Goal: Task Accomplishment & Management: Use online tool/utility

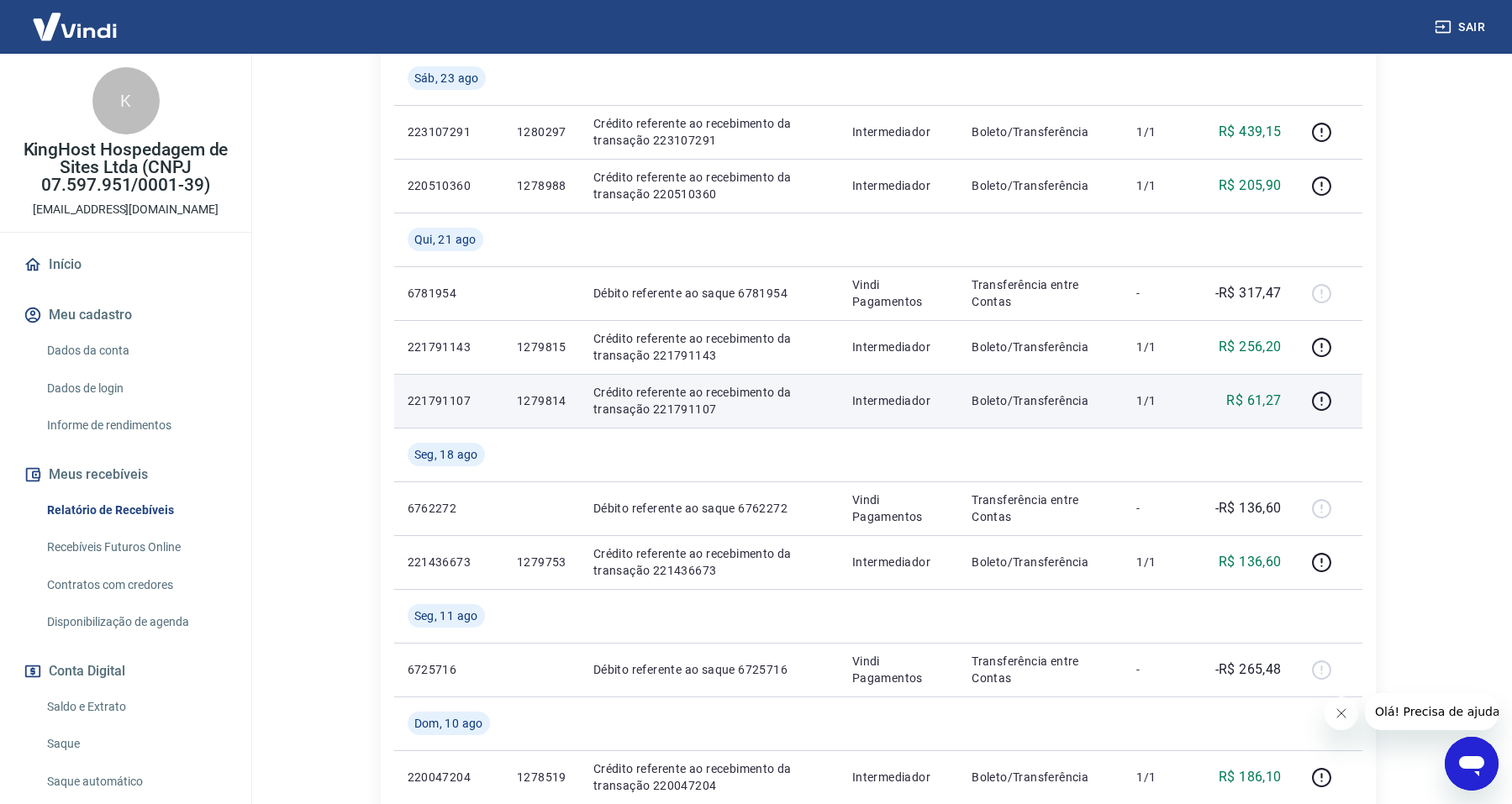
scroll to position [577, 0]
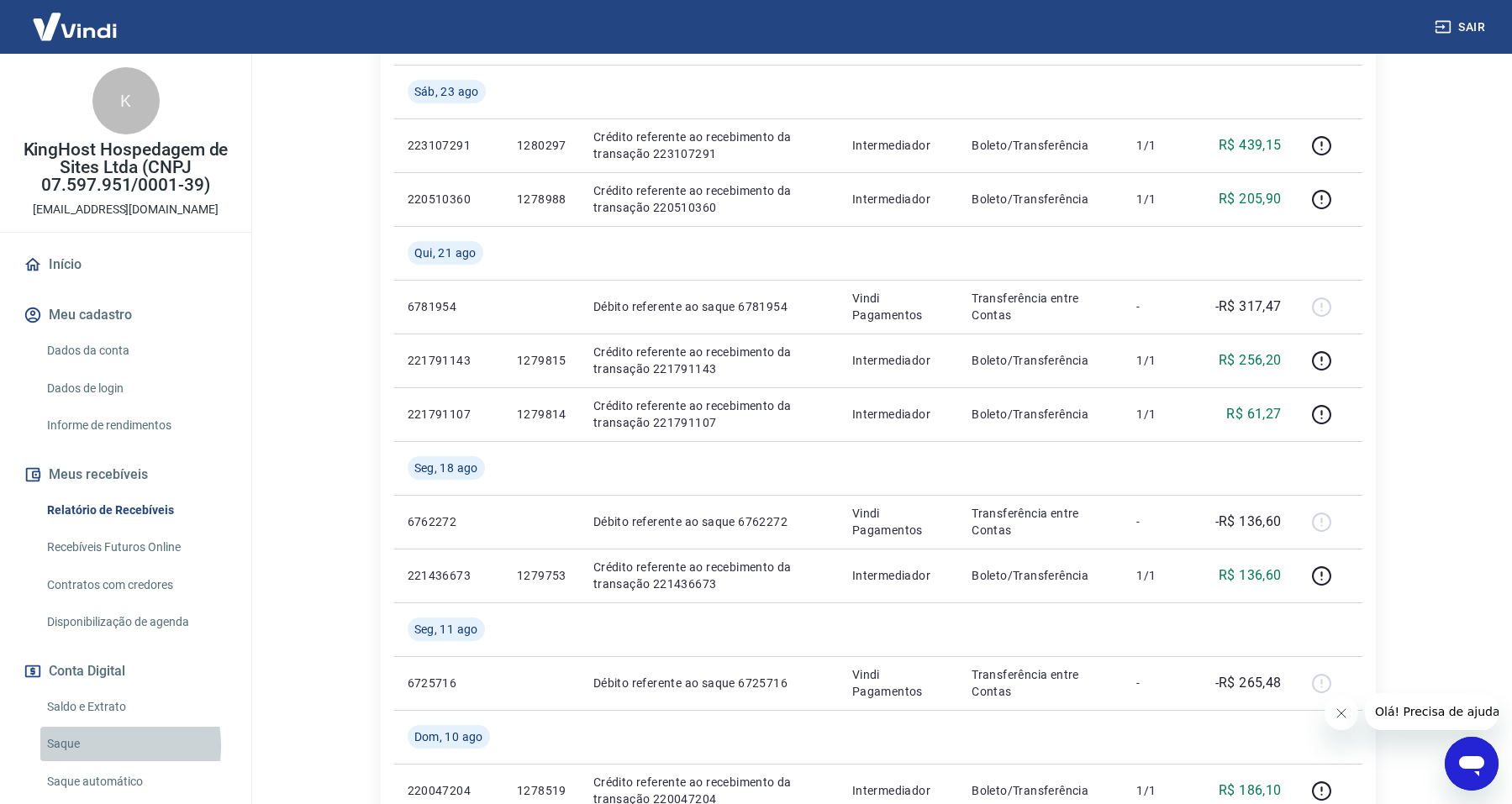
click at [80, 746] on link "Saque" at bounding box center [135, 744] width 190 height 35
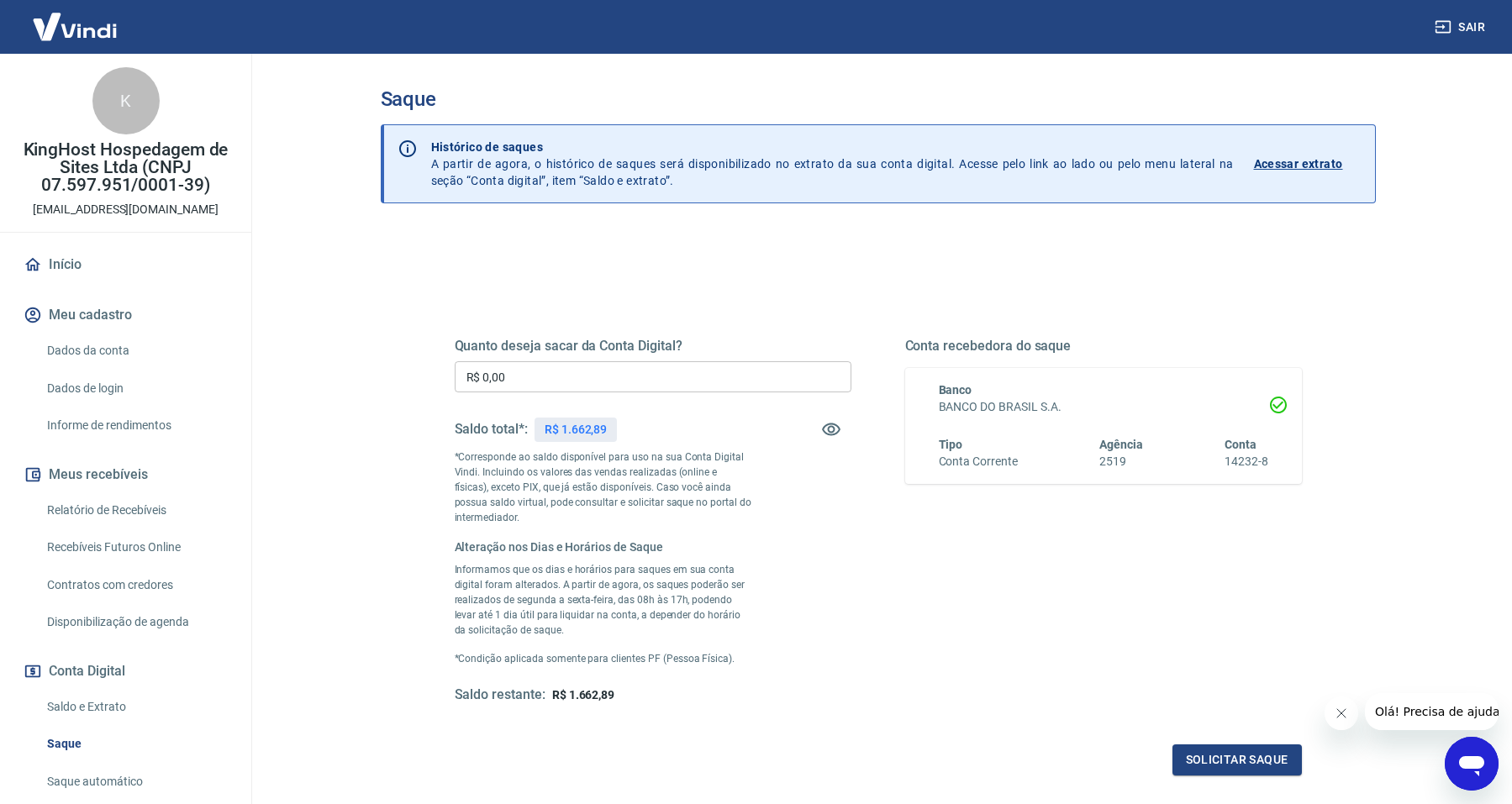
click at [522, 375] on input "R$ 0,00" at bounding box center [653, 377] width 397 height 31
type input "R$ 1.662,89"
click at [1233, 759] on button "Solicitar saque" at bounding box center [1238, 759] width 130 height 31
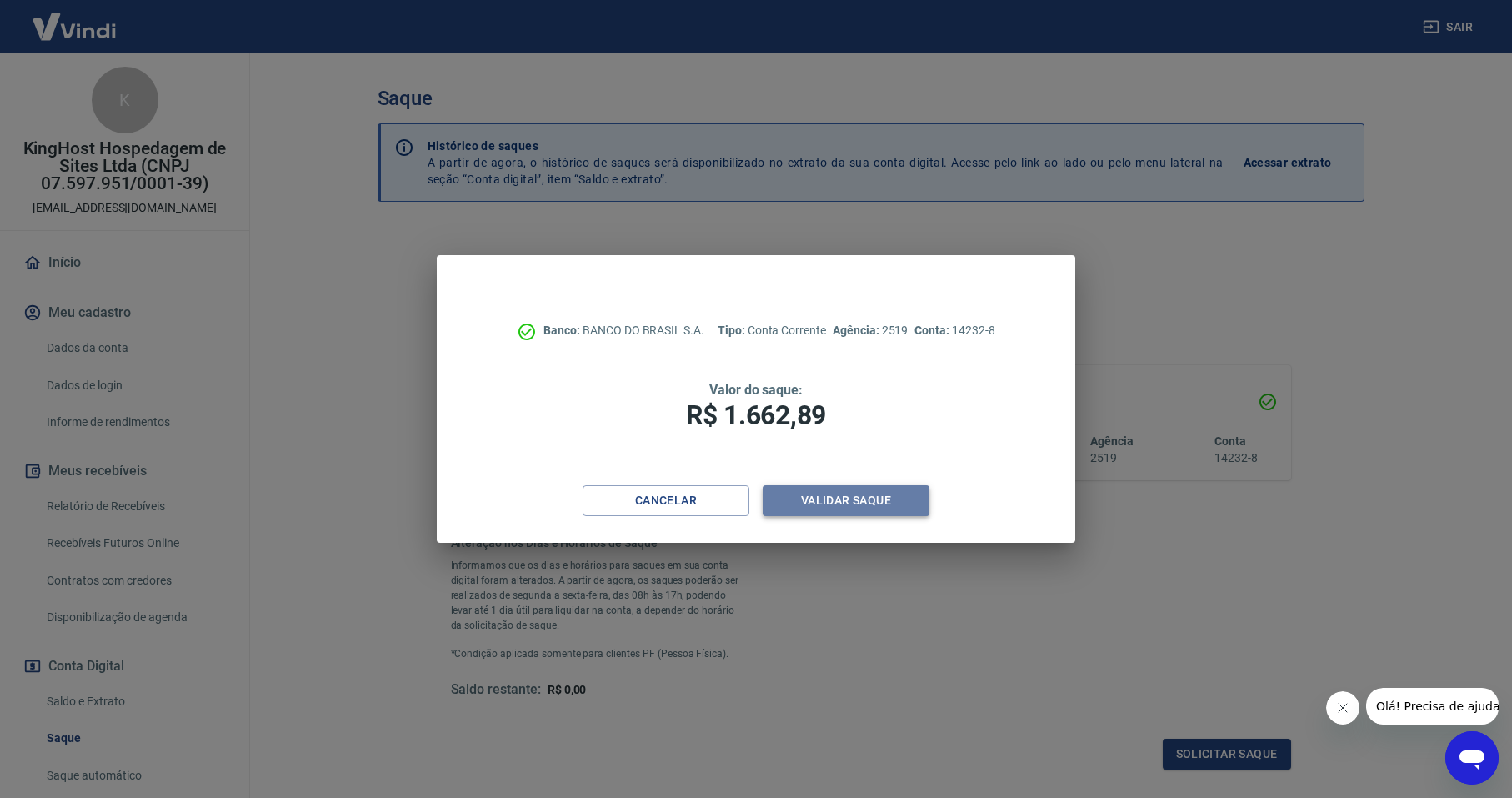
click at [860, 504] on button "Validar saque" at bounding box center [846, 500] width 167 height 31
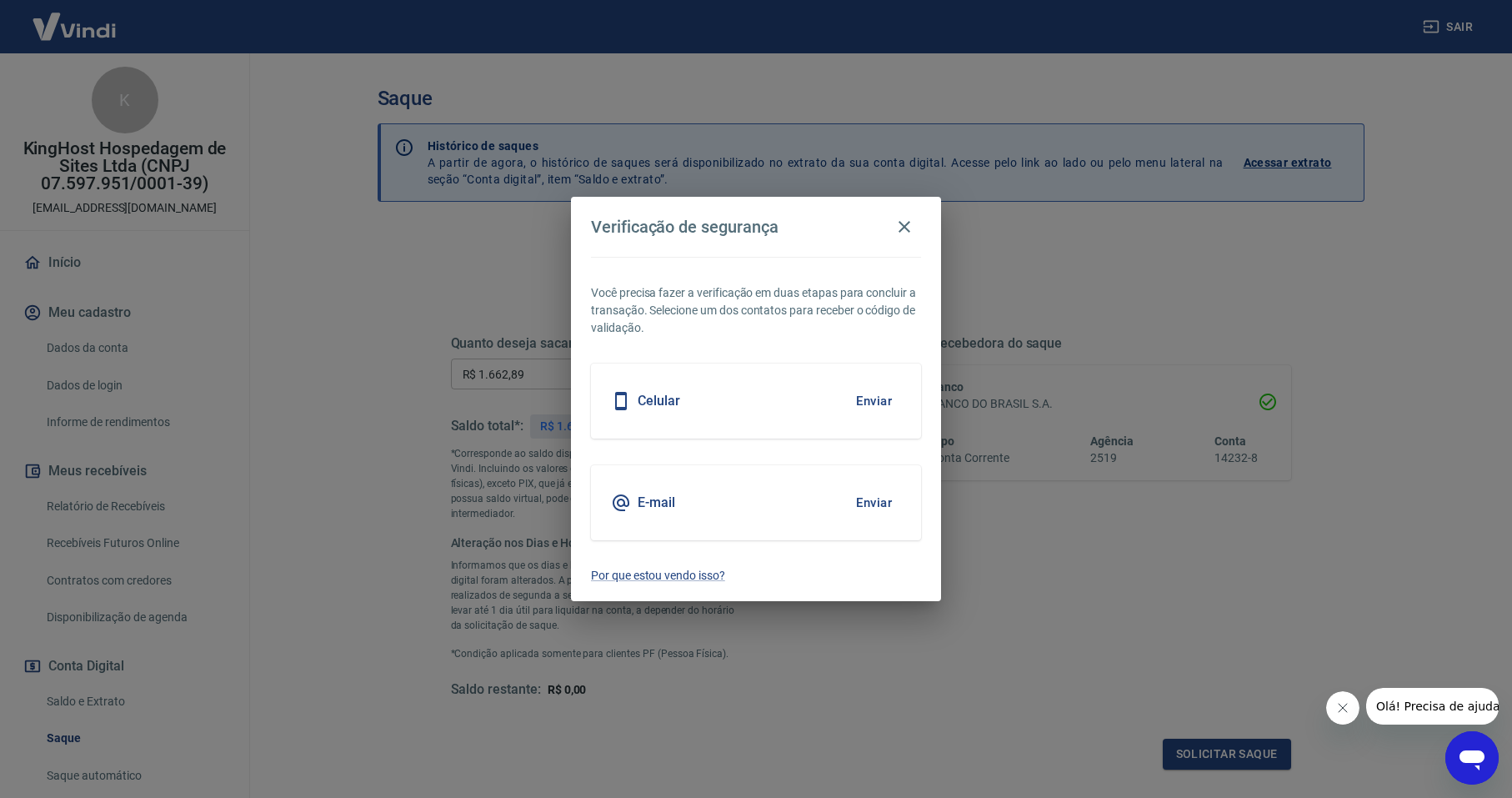
click at [876, 505] on button "Enviar" at bounding box center [874, 502] width 54 height 35
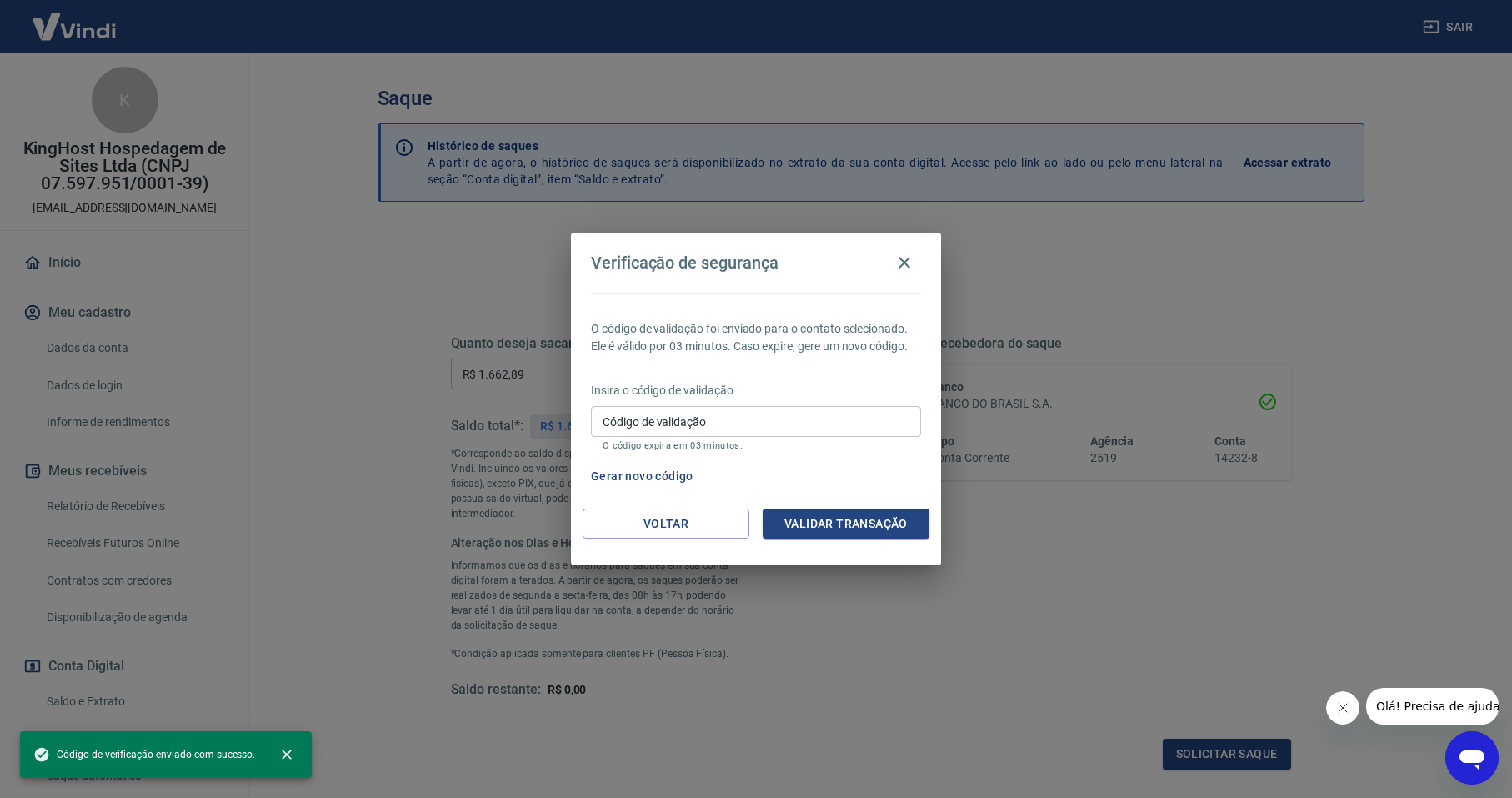
click at [715, 420] on input "Código de validação" at bounding box center [756, 421] width 330 height 31
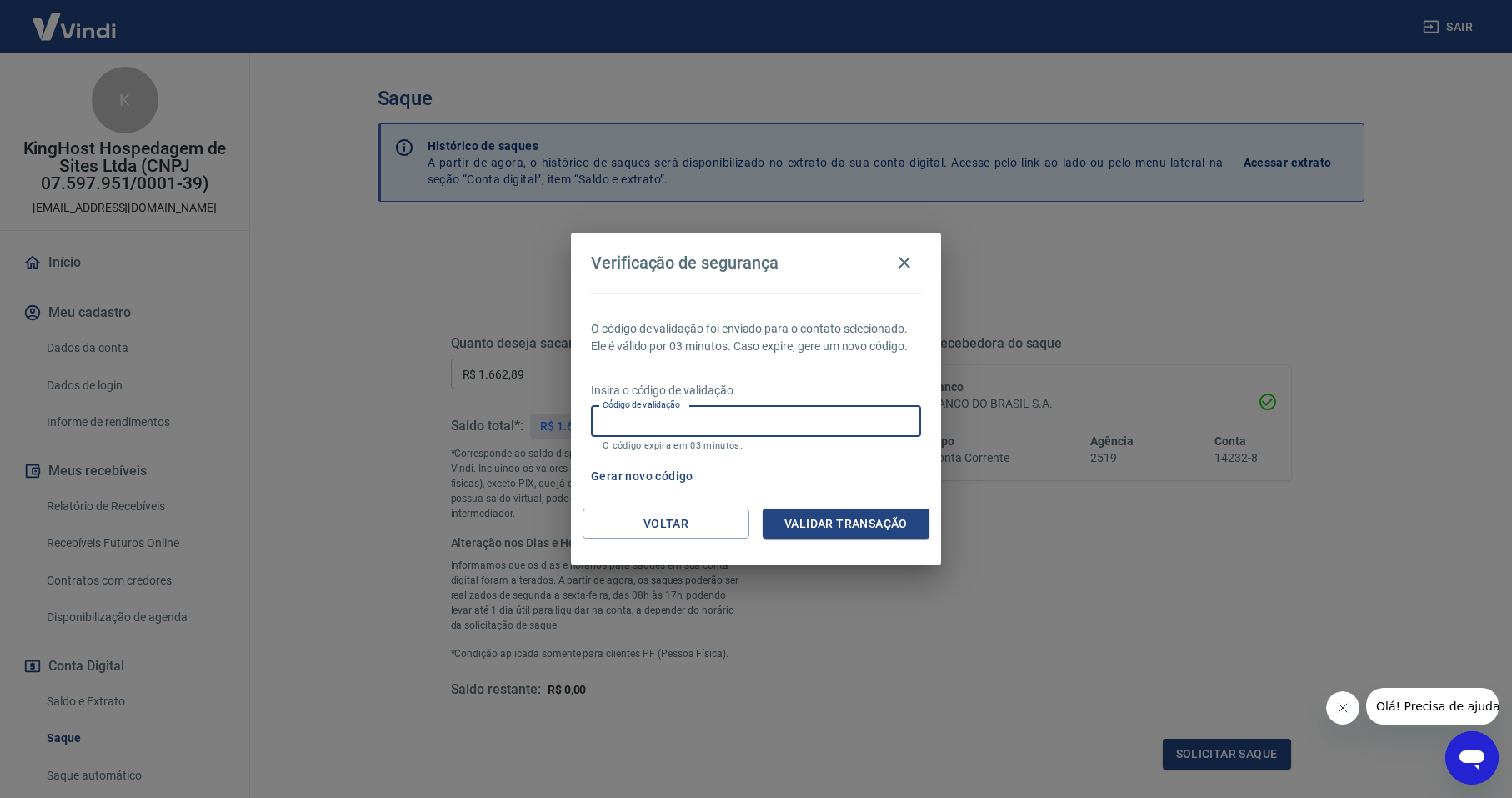
paste input "925094"
type input "925094"
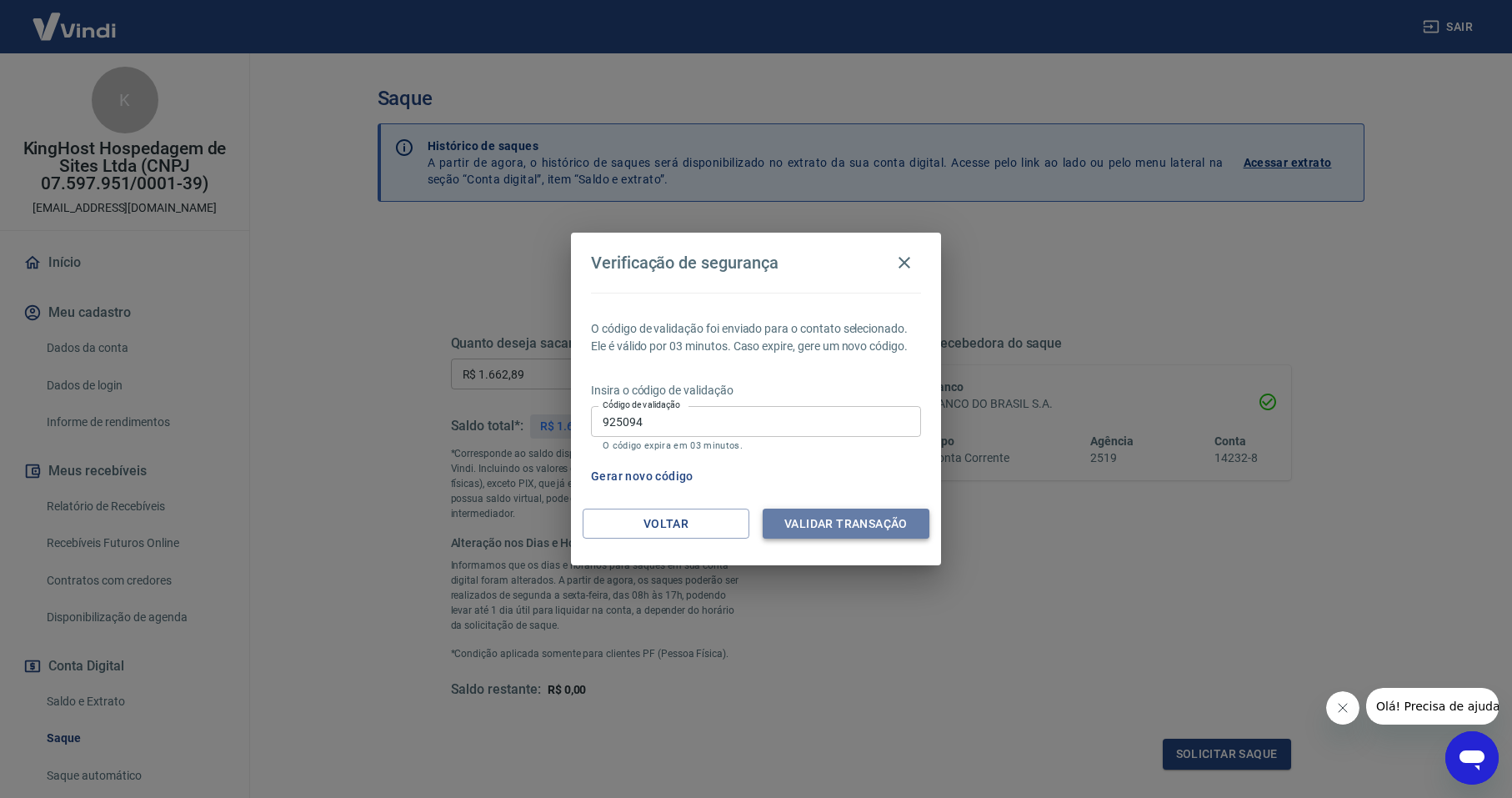
click at [826, 527] on button "Validar transação" at bounding box center [846, 524] width 167 height 31
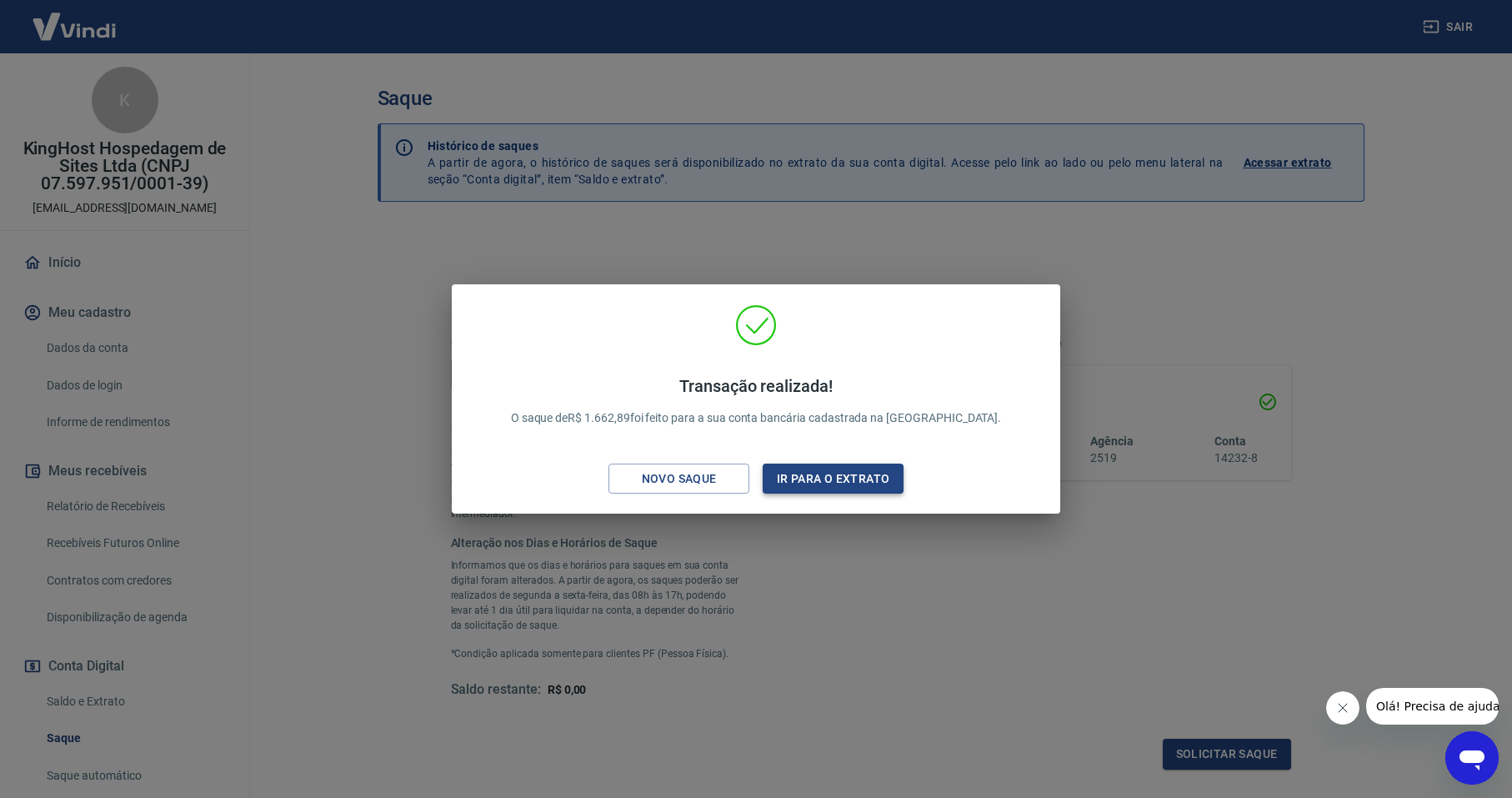
click at [839, 482] on button "Ir para o extrato" at bounding box center [833, 479] width 141 height 31
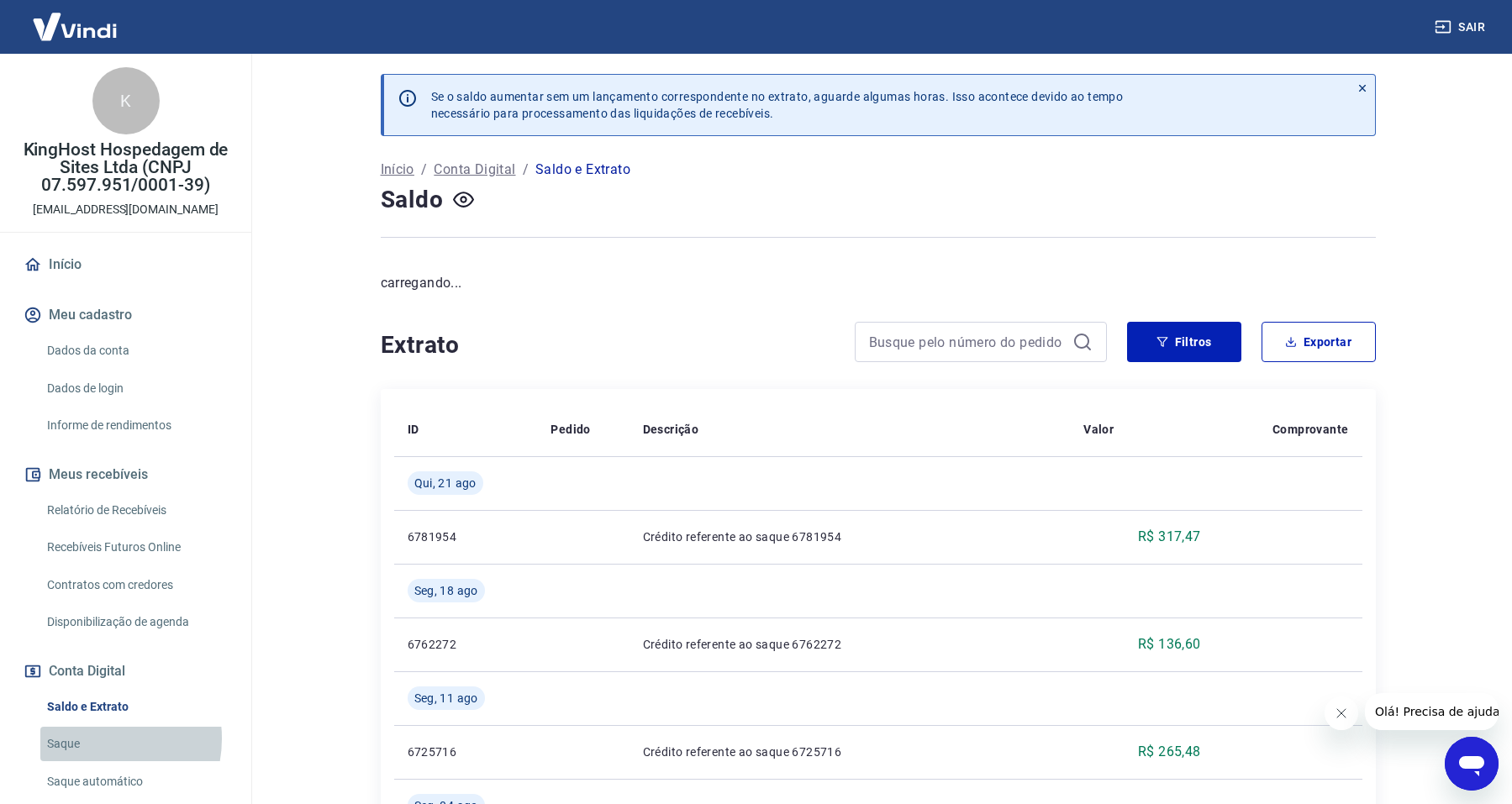
click at [93, 738] on link "Saque" at bounding box center [135, 744] width 190 height 35
